Goal: Information Seeking & Learning: Learn about a topic

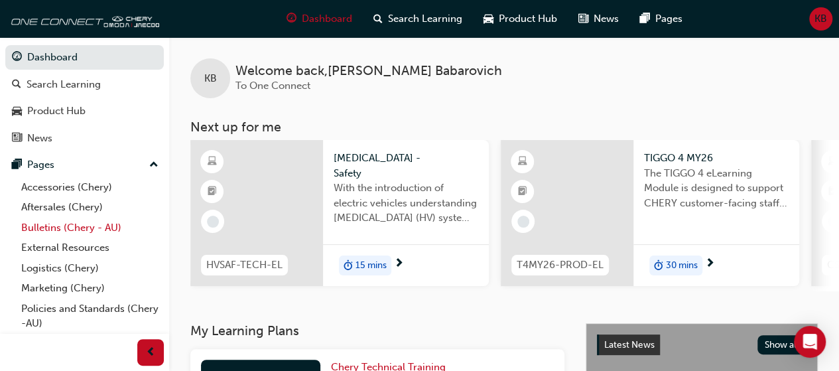
click at [85, 219] on link "Bulletins (Chery - AU)" at bounding box center [90, 228] width 148 height 21
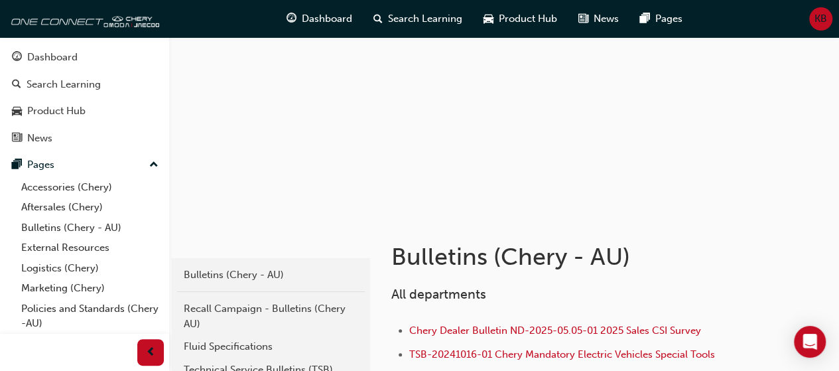
scroll to position [139, 0]
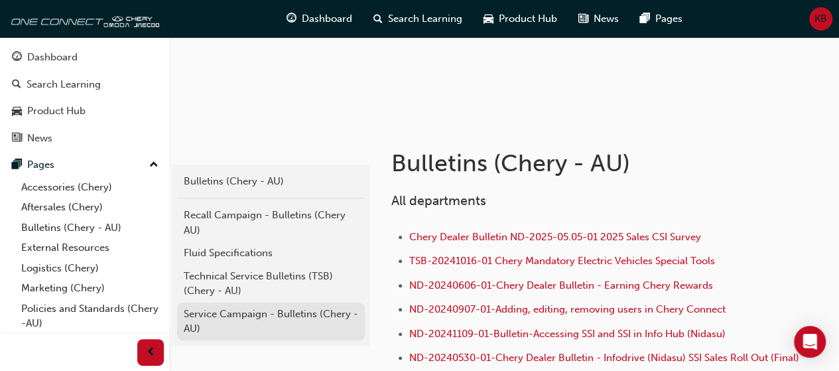
click at [271, 317] on div "Service Campaign - Bulletins (Chery - AU)" at bounding box center [271, 321] width 174 height 30
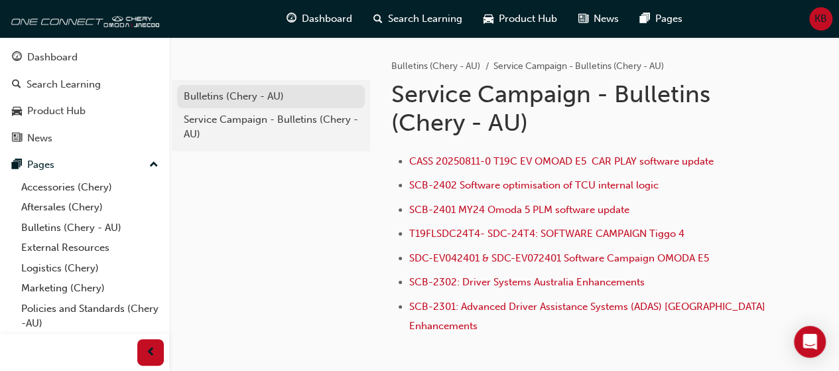
click at [265, 101] on div "Bulletins (Chery - AU)" at bounding box center [271, 96] width 174 height 15
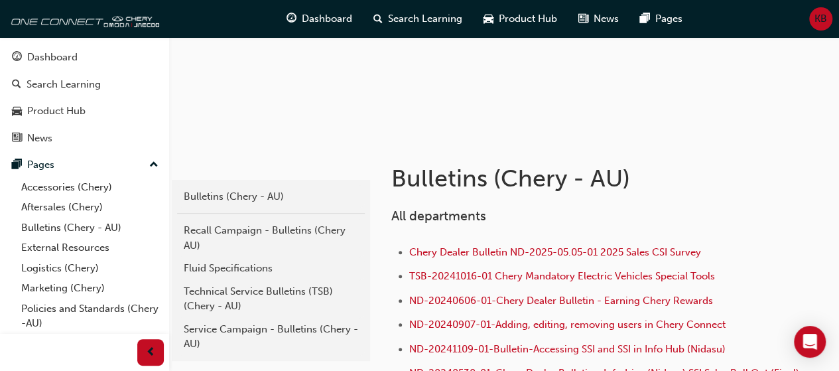
scroll to position [122, 0]
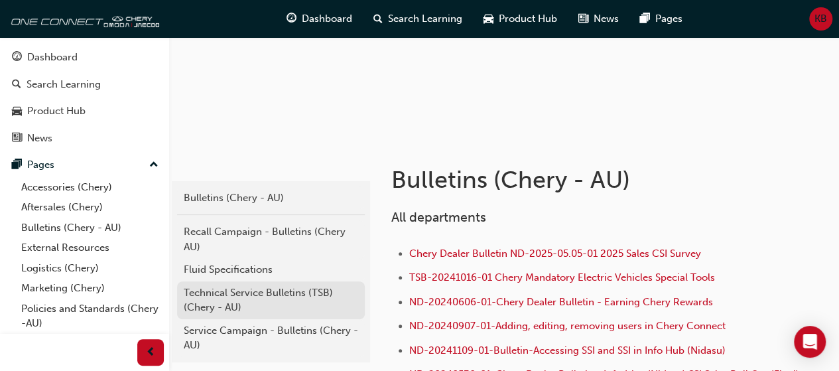
click at [296, 290] on div "Technical Service Bulletins (TSB) (Chery - AU)" at bounding box center [271, 300] width 174 height 30
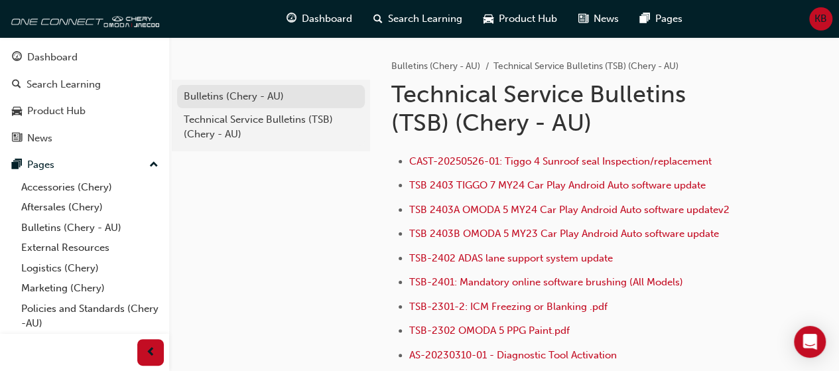
click at [251, 102] on div "Bulletins (Chery - AU)" at bounding box center [271, 96] width 174 height 15
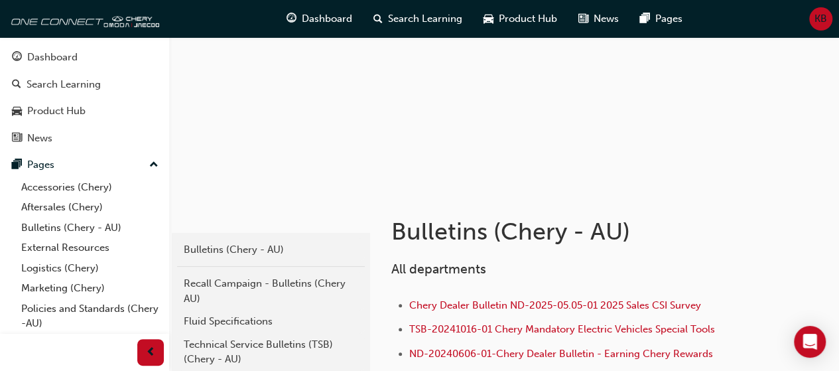
scroll to position [106, 0]
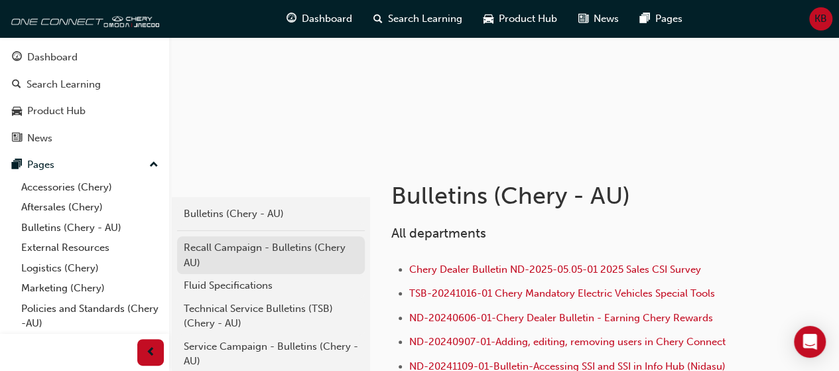
click at [282, 251] on div "Recall Campaign - Bulletins (Chery AU)" at bounding box center [271, 255] width 174 height 30
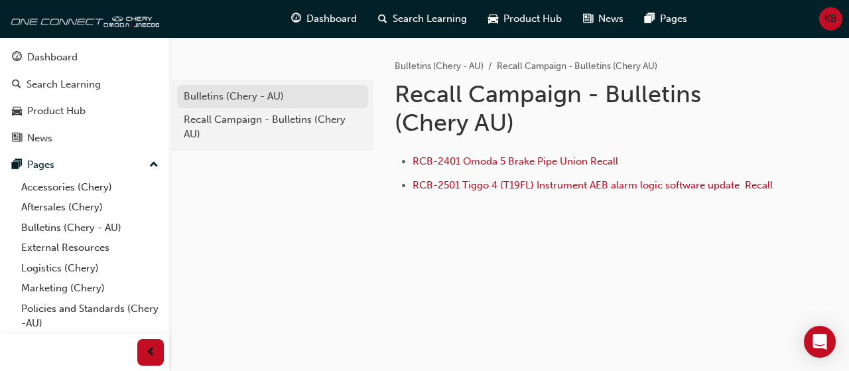
click at [269, 103] on div "Bulletins (Chery - AU)" at bounding box center [273, 96] width 178 height 15
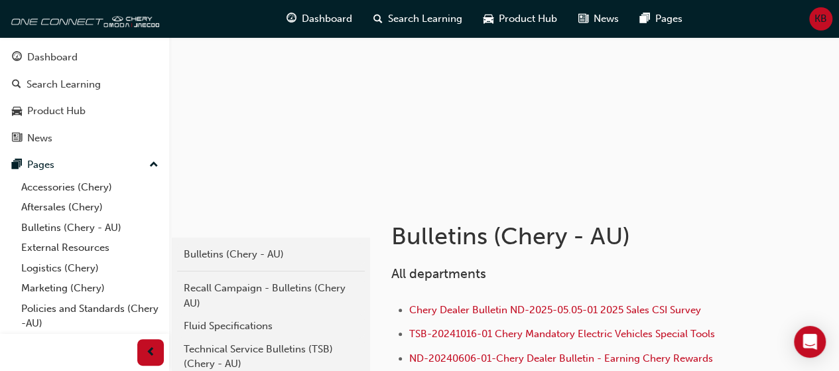
scroll to position [68, 0]
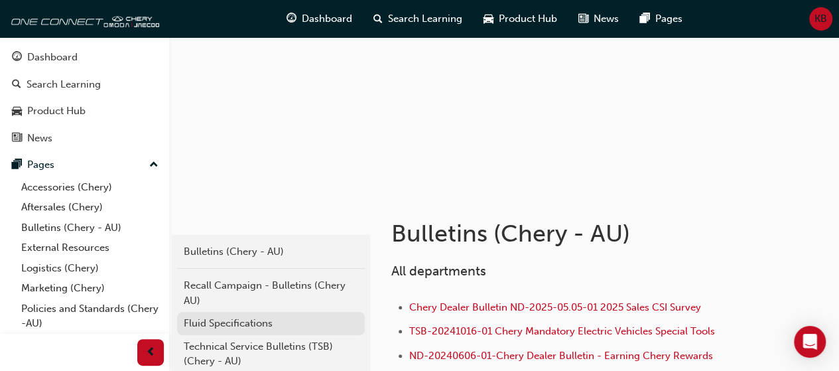
click at [245, 322] on div "Fluid Specifications" at bounding box center [271, 323] width 174 height 15
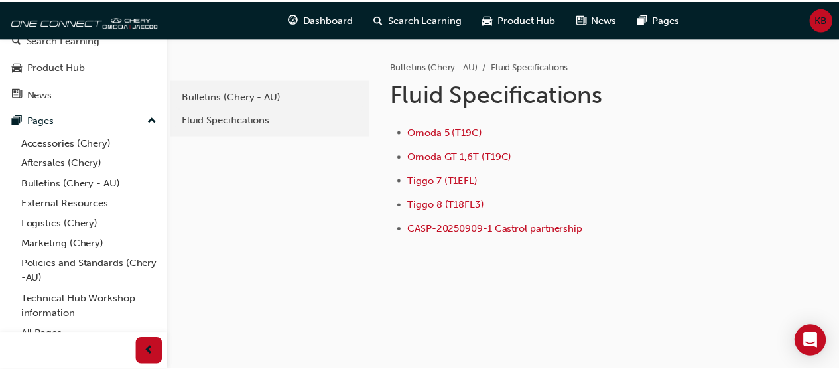
scroll to position [56, 0]
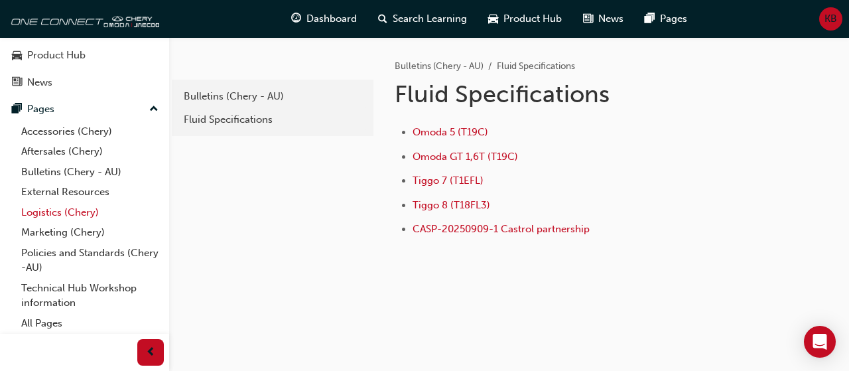
click at [94, 214] on link "Logistics (Chery)" at bounding box center [90, 212] width 148 height 21
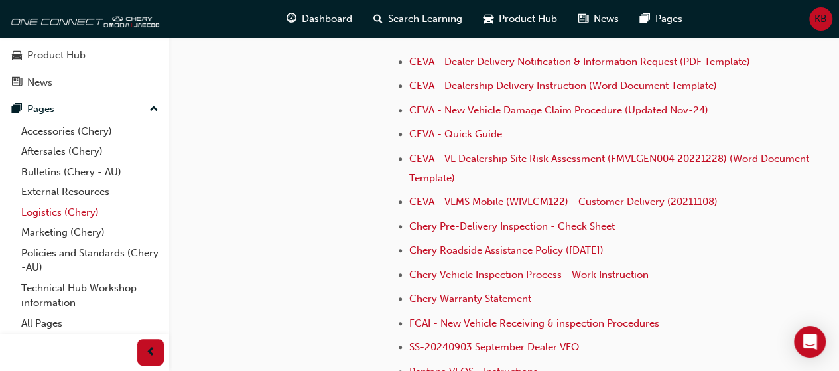
scroll to position [314, 0]
click at [637, 270] on span "Chery Vehicle Inspection Process - Work Instruction" at bounding box center [528, 274] width 239 height 12
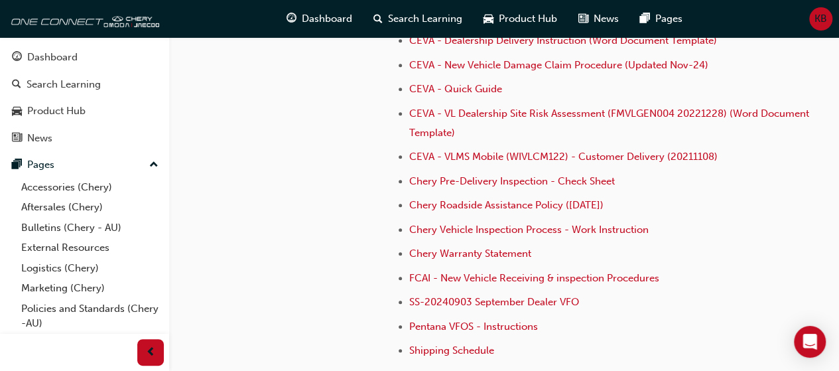
scroll to position [359, 0]
click at [597, 178] on span "Chery Pre-Delivery Inspection - Check Sheet" at bounding box center [512, 180] width 206 height 12
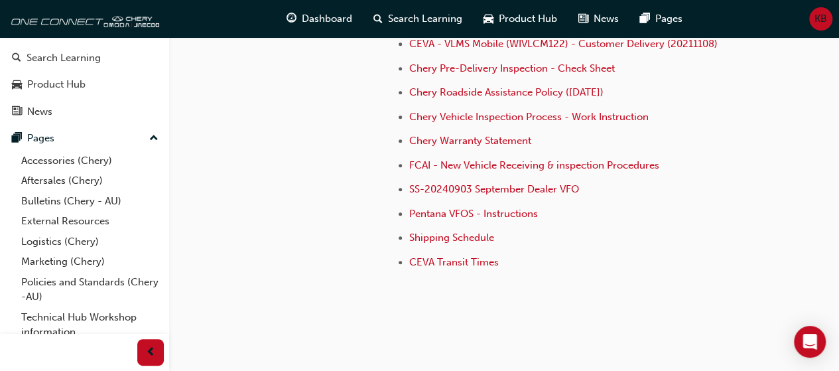
scroll to position [56, 0]
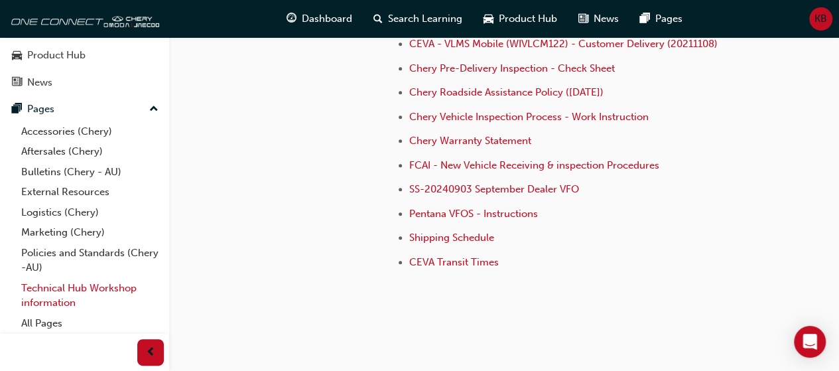
click at [119, 290] on link "Technical Hub Workshop information" at bounding box center [90, 295] width 148 height 35
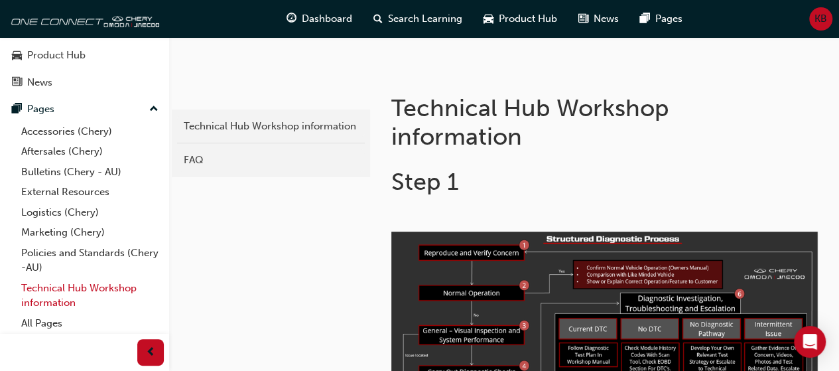
scroll to position [196, 0]
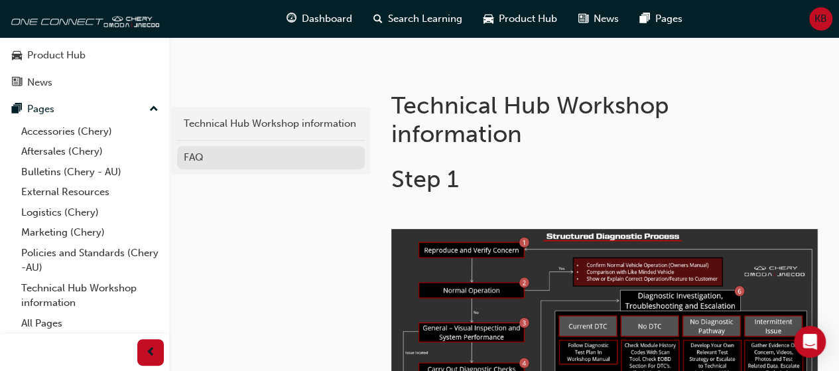
click at [338, 160] on div "FAQ" at bounding box center [271, 157] width 174 height 15
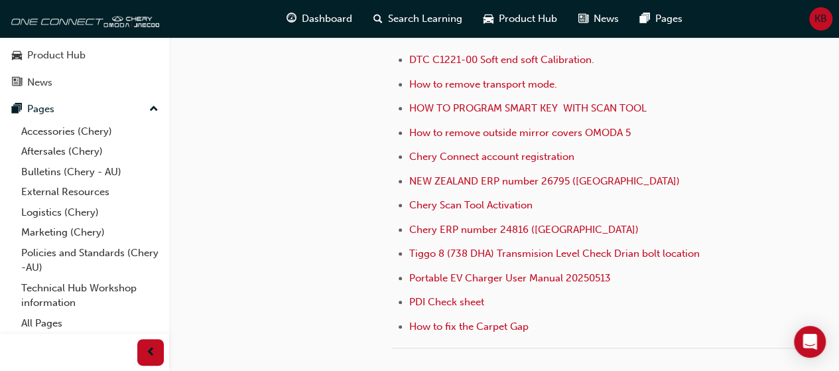
scroll to position [411, 0]
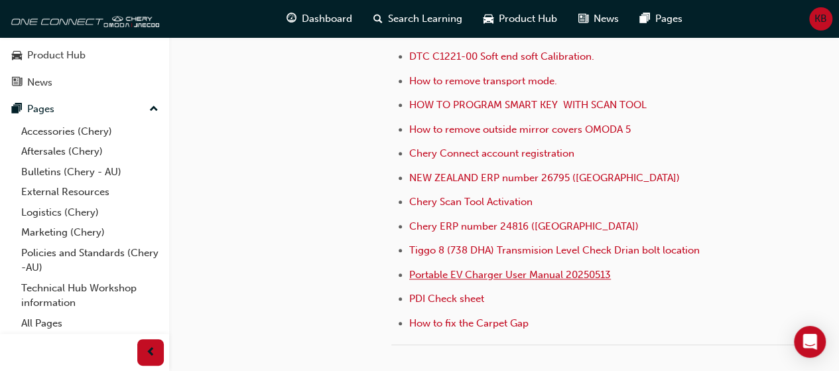
click at [589, 272] on span "Portable EV Charger User Manual 20250513" at bounding box center [510, 275] width 202 height 12
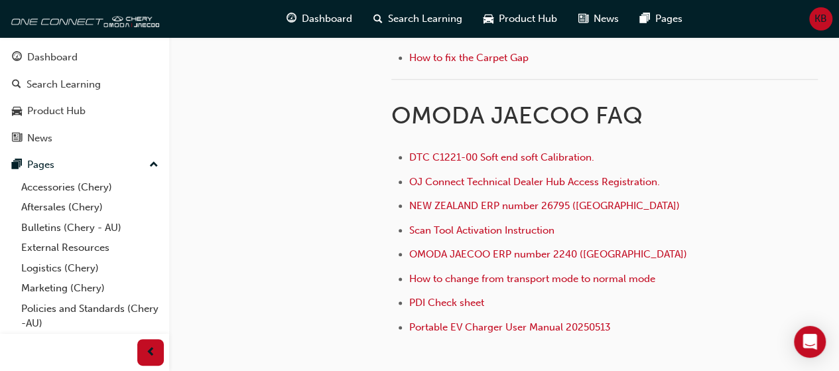
scroll to position [671, 0]
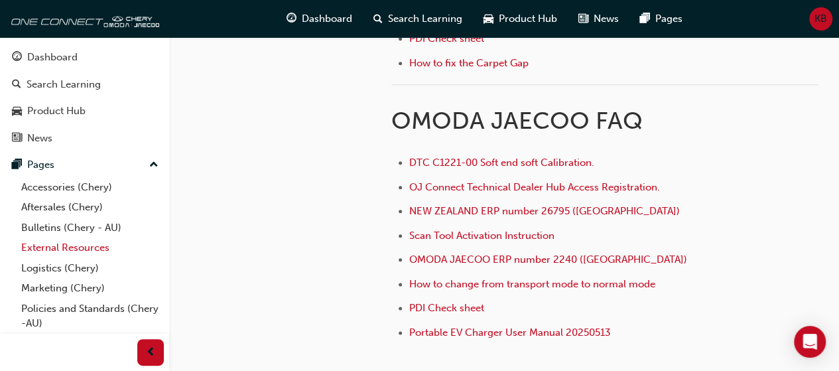
click at [100, 241] on link "External Resources" at bounding box center [90, 247] width 148 height 21
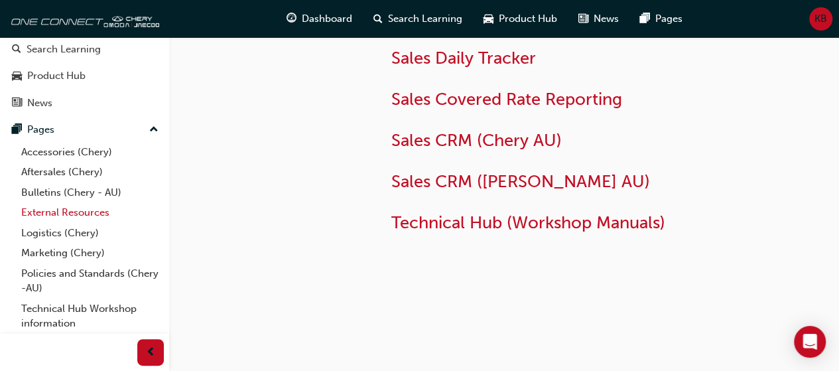
scroll to position [56, 0]
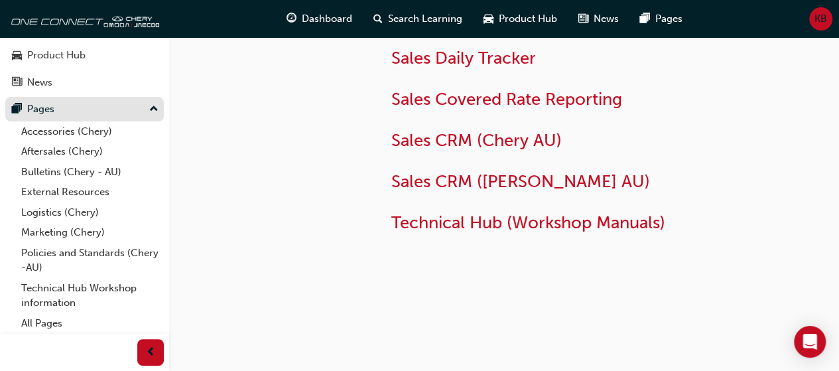
click at [64, 112] on div "Pages" at bounding box center [84, 109] width 145 height 17
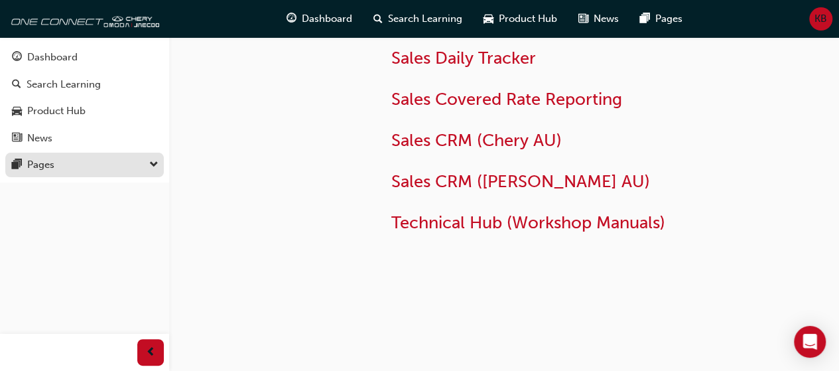
scroll to position [0, 0]
click at [70, 174] on button "Pages" at bounding box center [84, 165] width 158 height 25
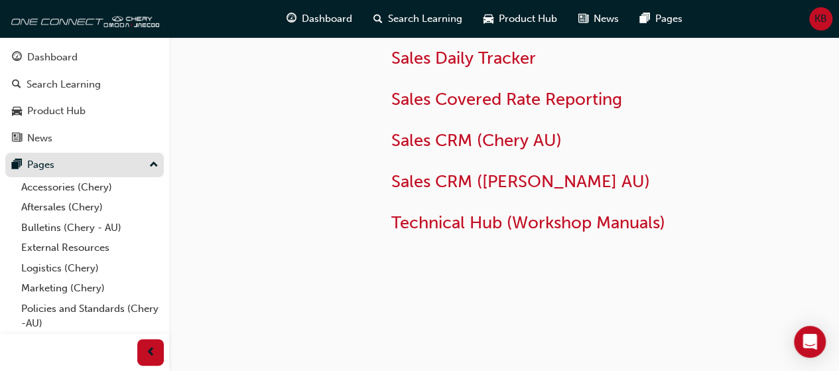
scroll to position [56, 0]
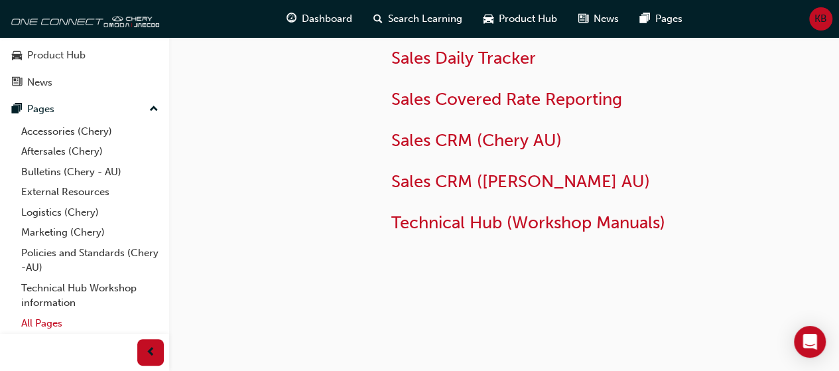
click at [84, 320] on link "All Pages" at bounding box center [90, 323] width 148 height 21
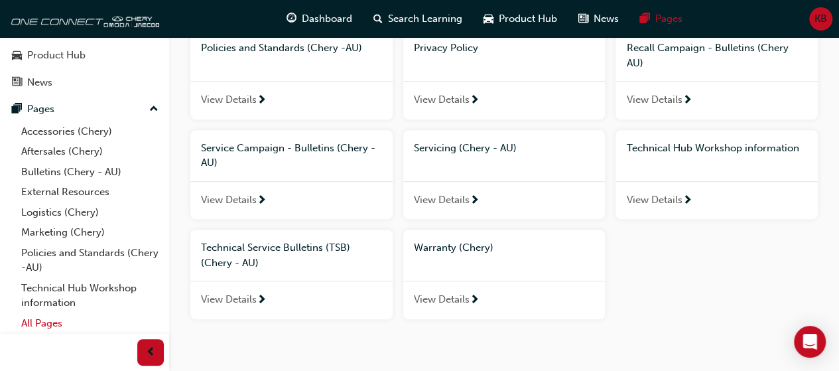
scroll to position [387, 0]
click at [473, 194] on span "next-icon" at bounding box center [474, 200] width 10 height 12
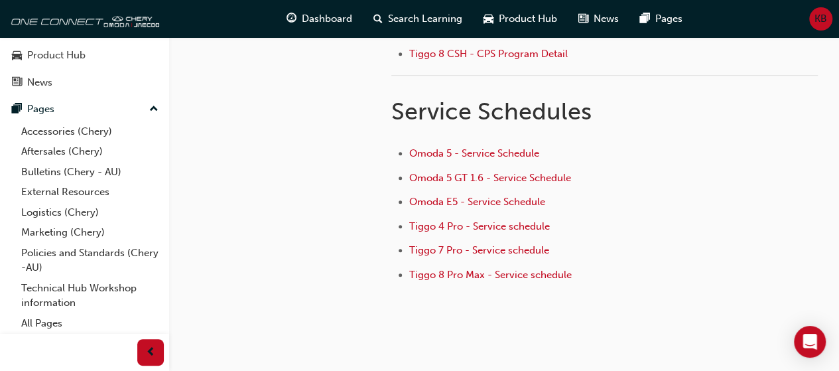
scroll to position [434, 0]
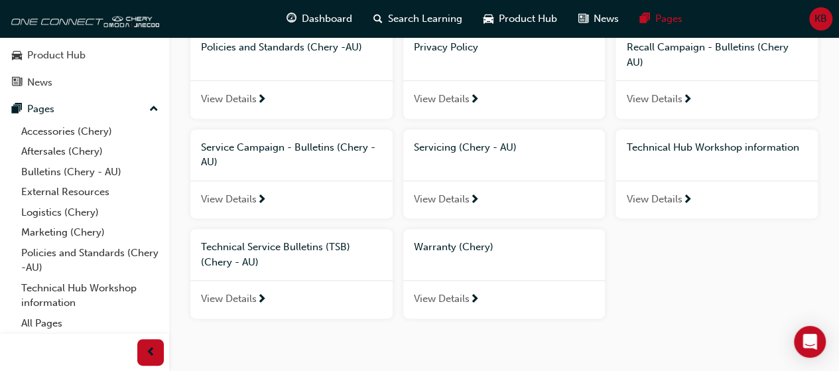
scroll to position [405, 0]
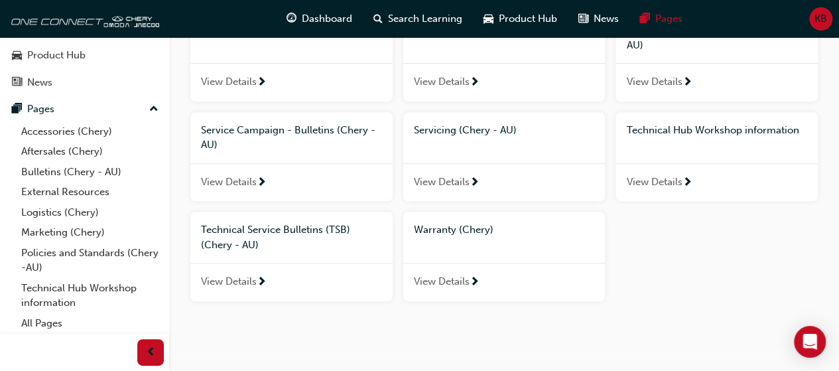
click at [483, 275] on div "View Details" at bounding box center [504, 282] width 202 height 38
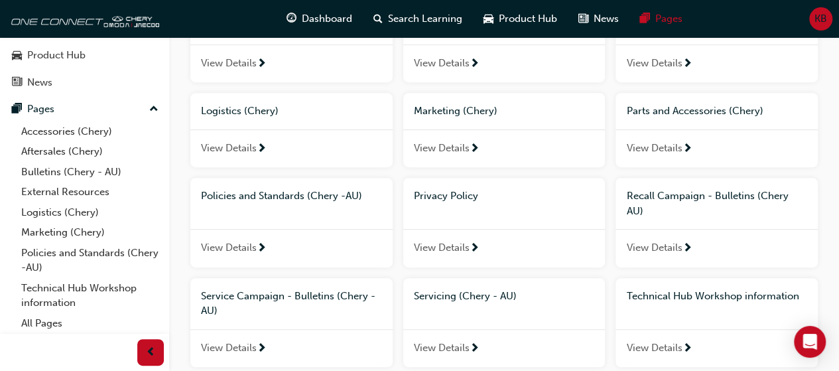
scroll to position [227, 0]
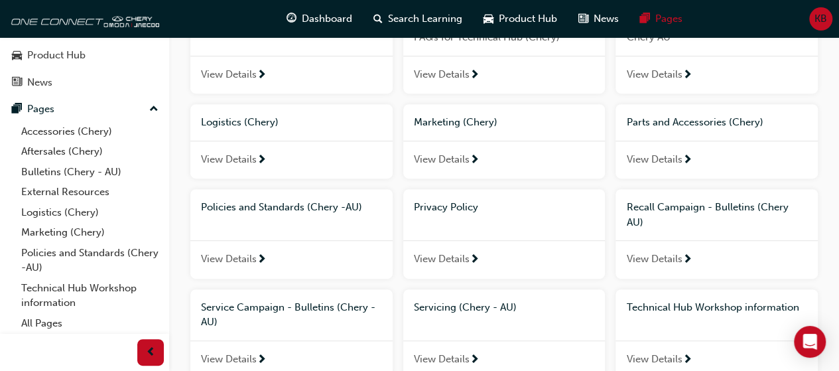
click at [326, 240] on div "View Details" at bounding box center [291, 259] width 202 height 38
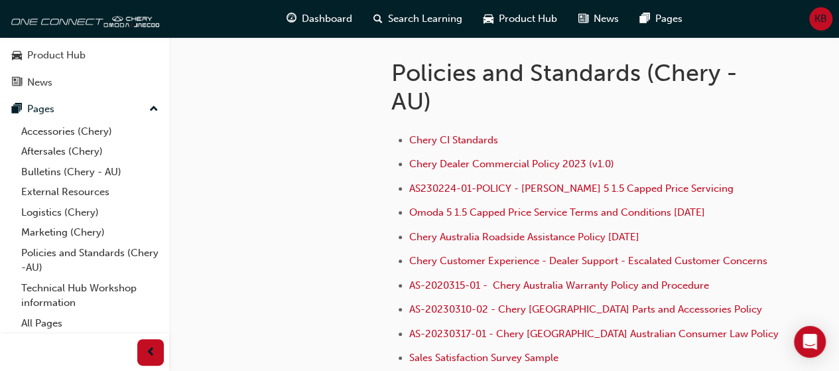
scroll to position [213, 0]
